Goal: Navigation & Orientation: Find specific page/section

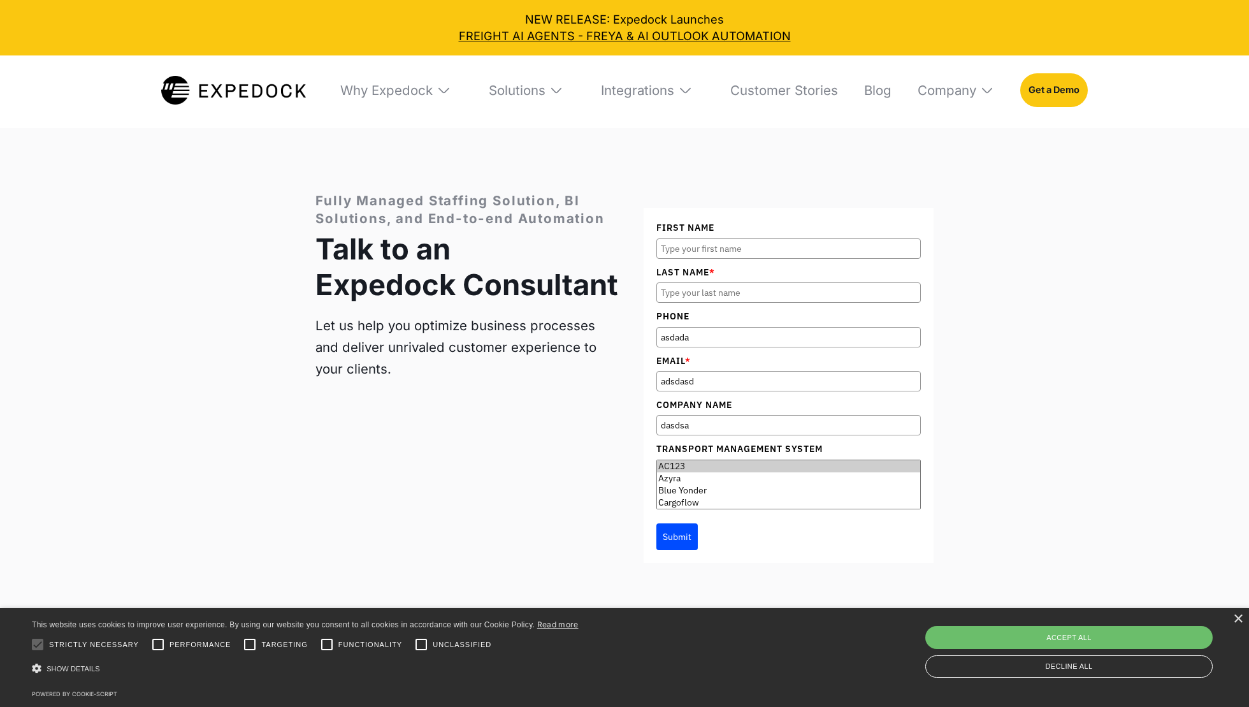
type input "asdada"
click at [707, 283] on input "Last Name *" at bounding box center [789, 292] width 264 height 20
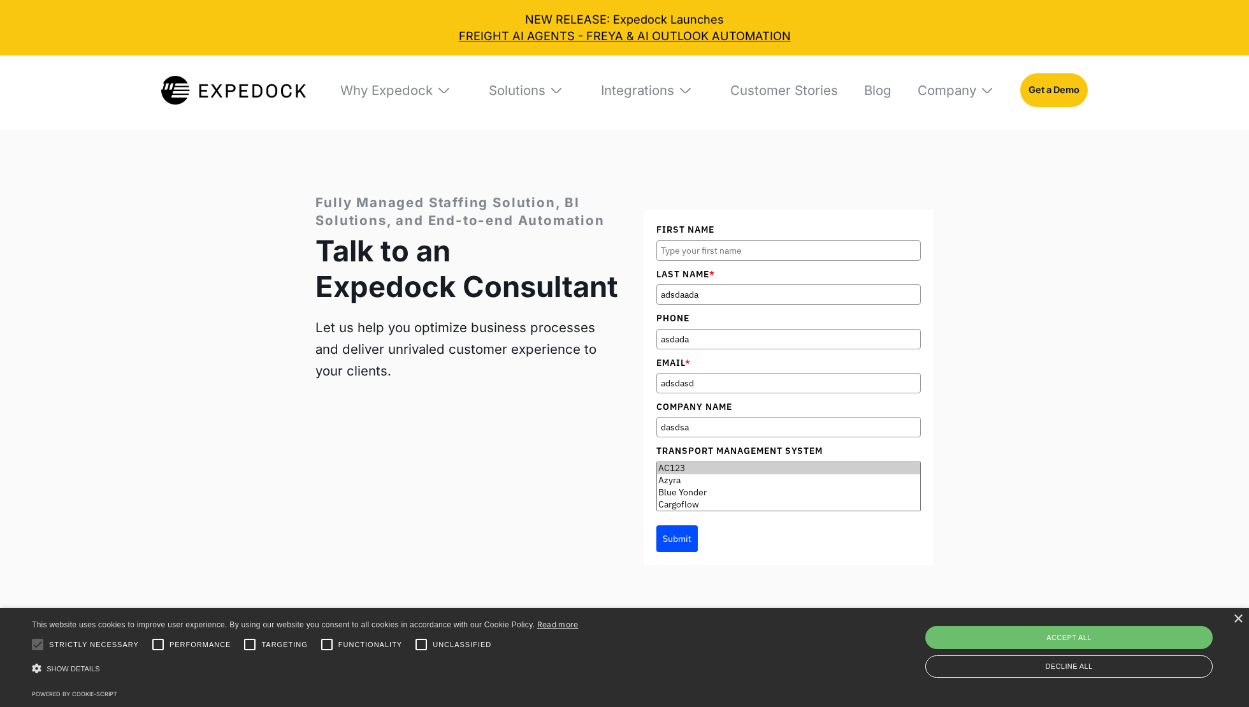
type input "adsdaada"
click at [769, 247] on input "First Name" at bounding box center [789, 250] width 264 height 20
type input "asdadsa"
click at [984, 313] on div "Fully Managed Staffing Solution, BI Solutions, and End-to-end Automation Talk t…" at bounding box center [624, 379] width 1249 height 499
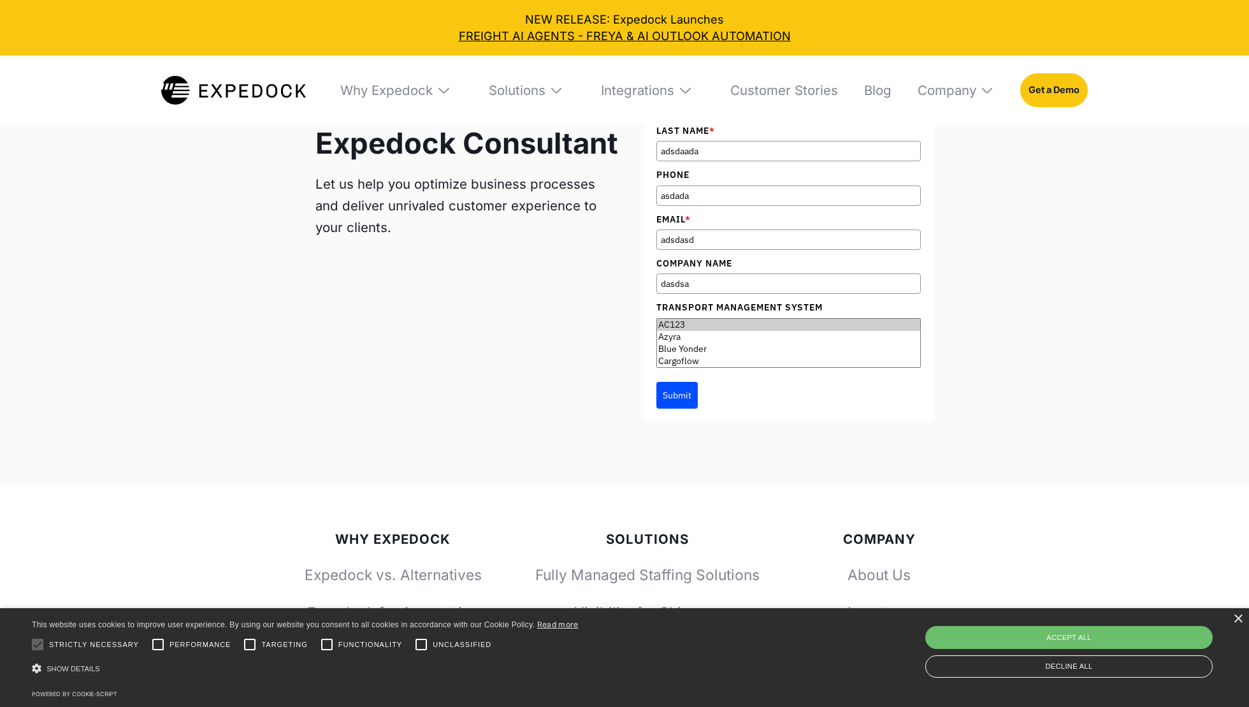
click at [891, 91] on div "Why Expedock WHy Expedock Expedock Document Automation Products vs. Alternative…" at bounding box center [708, 89] width 759 height 69
click at [875, 91] on link "Blog" at bounding box center [872, 89] width 39 height 69
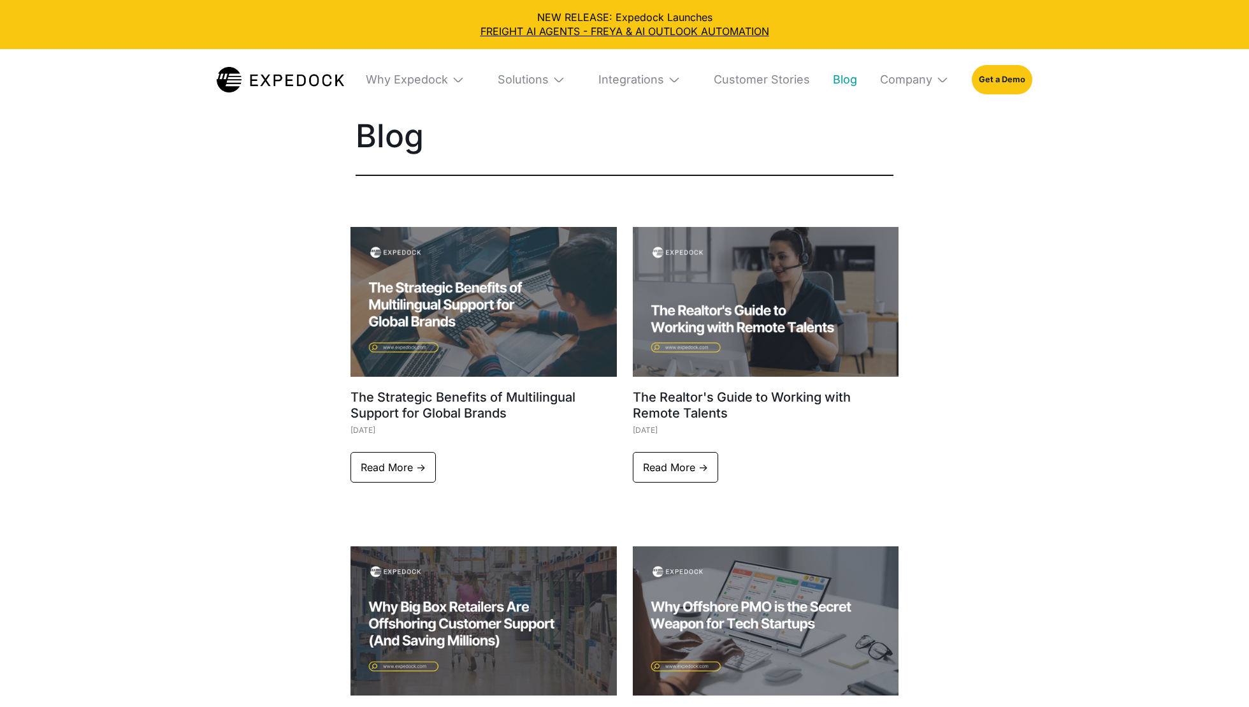
select select
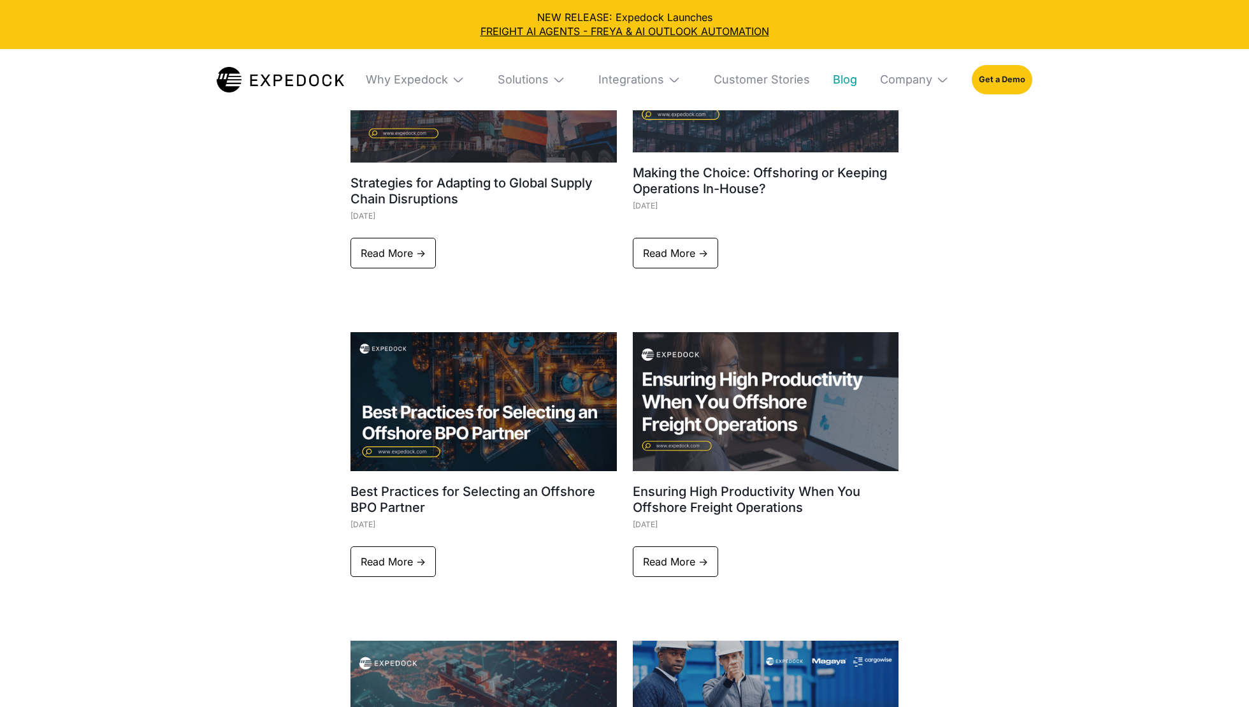
scroll to position [4986, 0]
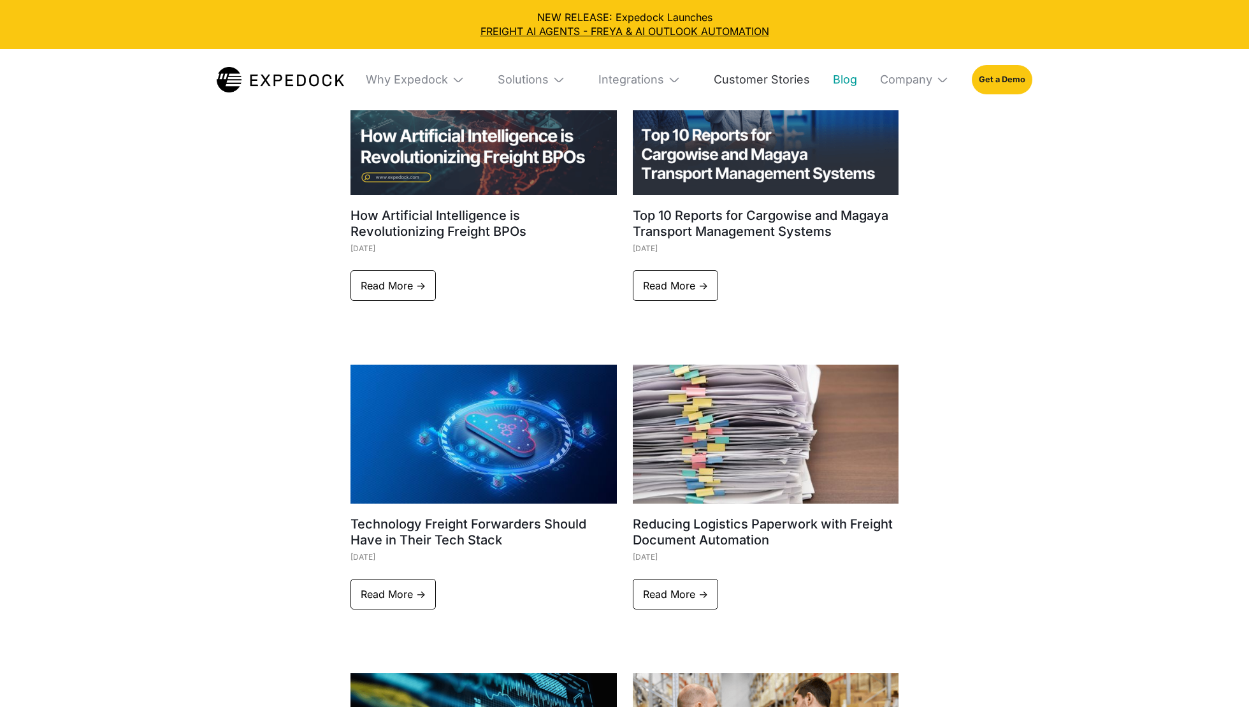
click at [764, 69] on link "Customer Stories" at bounding box center [757, 79] width 106 height 61
click at [652, 76] on div "Integrations" at bounding box center [632, 80] width 66 height 15
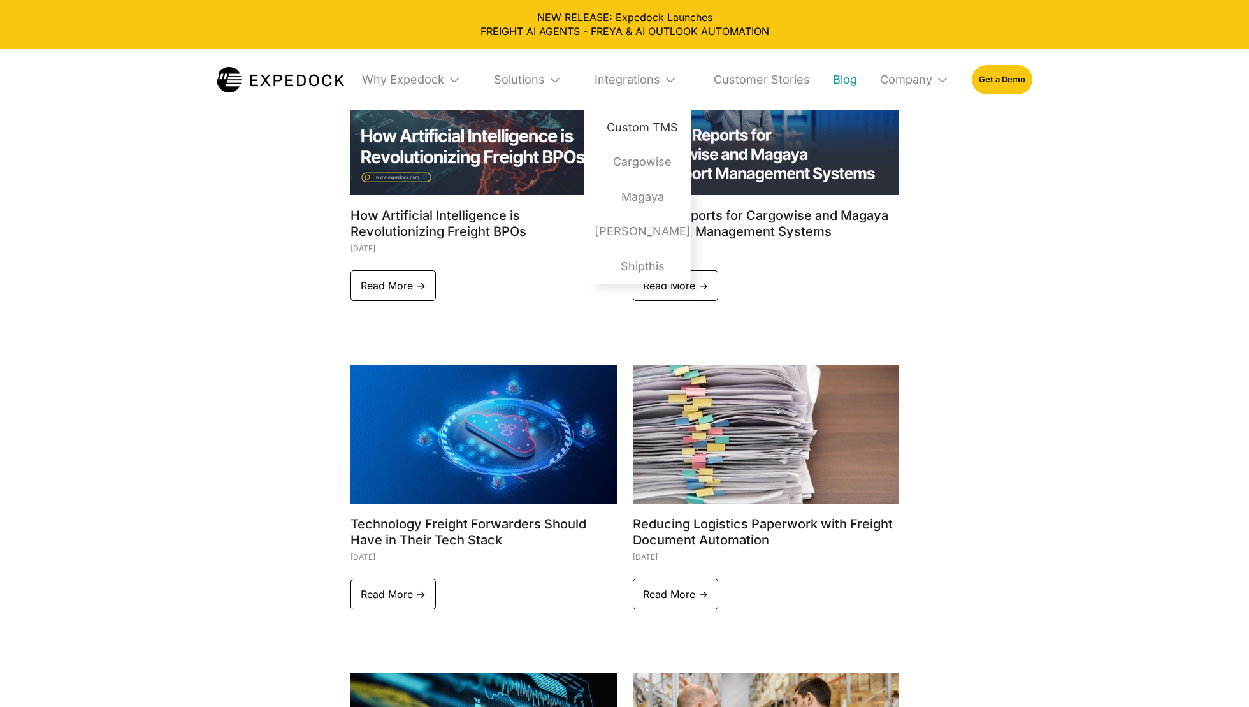
click at [627, 126] on link "Custom TMS" at bounding box center [638, 127] width 106 height 35
click at [636, 150] on link "Cargowise" at bounding box center [638, 162] width 106 height 35
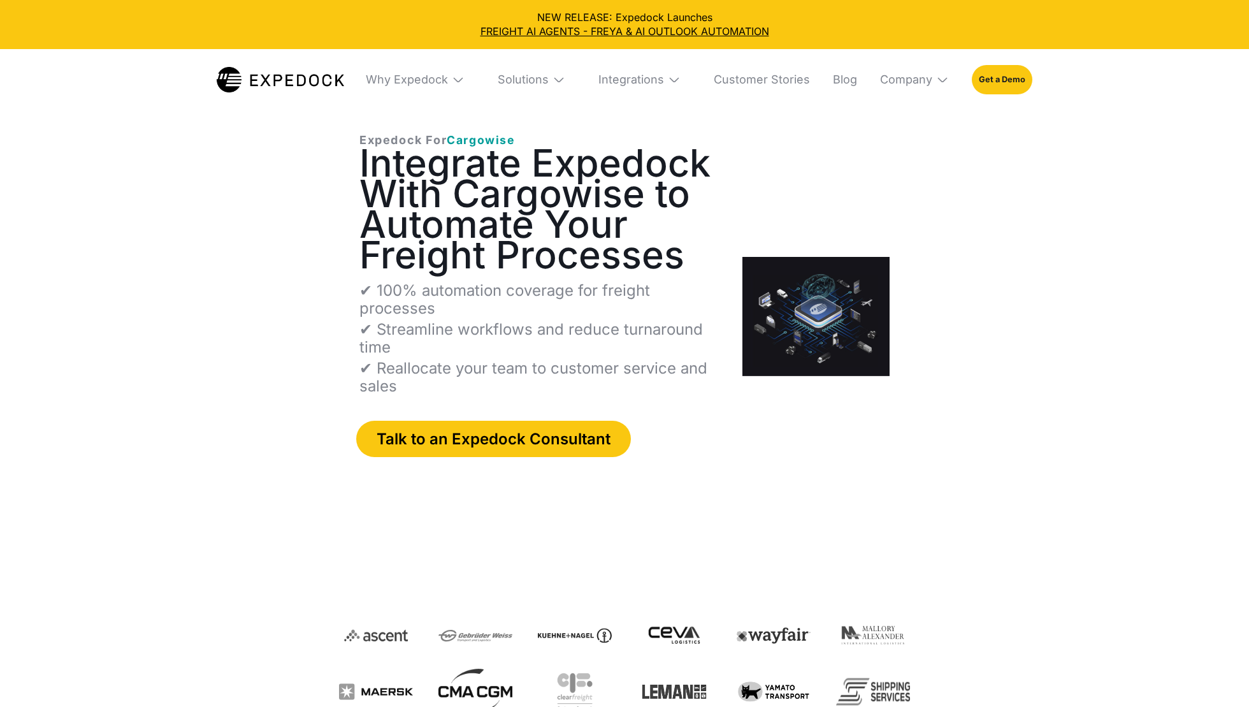
select select
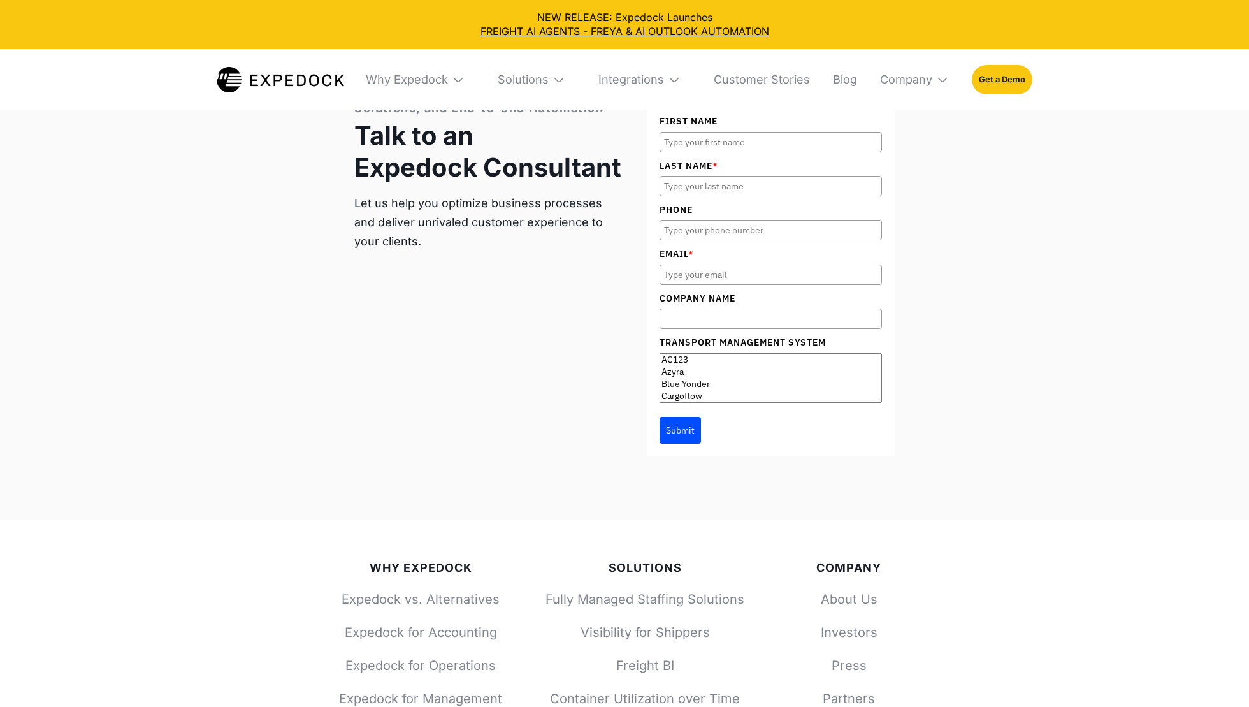
scroll to position [5021, 0]
